Goal: Find specific page/section: Find specific page/section

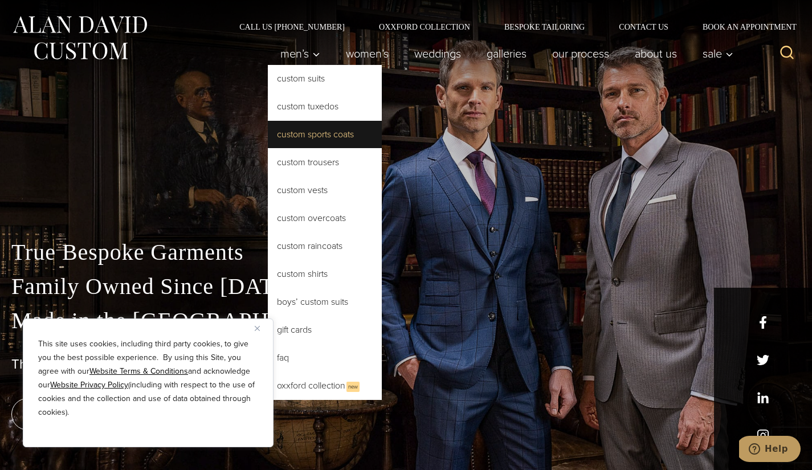
click at [316, 133] on link "Custom Sports Coats" at bounding box center [325, 134] width 114 height 27
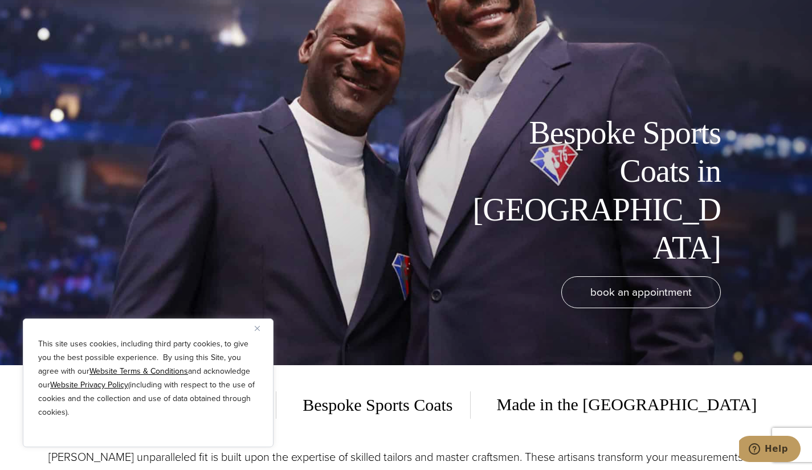
scroll to position [138, 0]
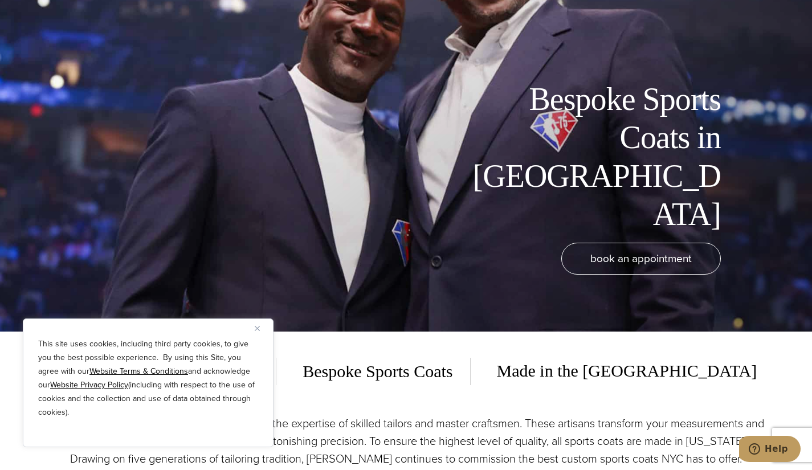
click at [256, 325] on button "Close" at bounding box center [262, 328] width 14 height 14
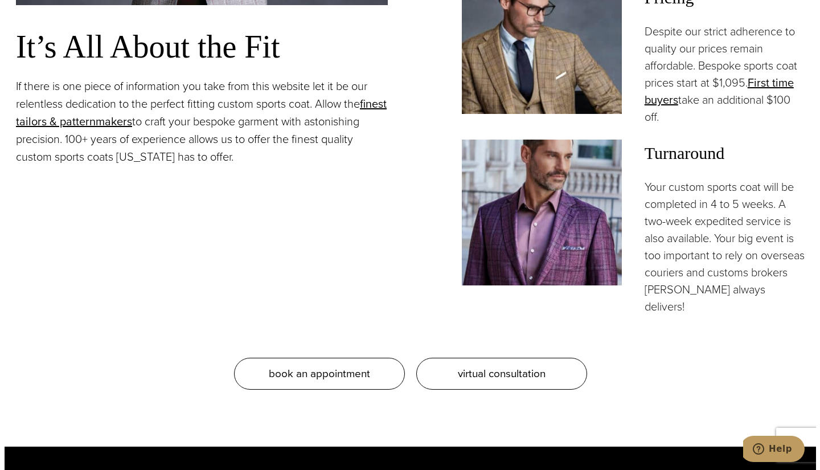
scroll to position [1073, 0]
